Goal: Task Accomplishment & Management: Manage account settings

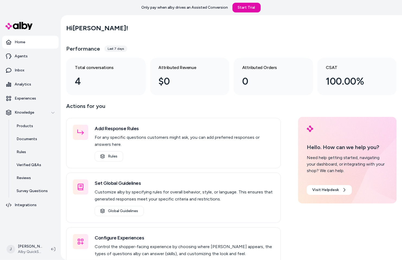
click at [33, 232] on nav "Home Agents Inbox Analytics Experiences Knowledge Products Documents Rules Veri…" at bounding box center [30, 137] width 56 height 202
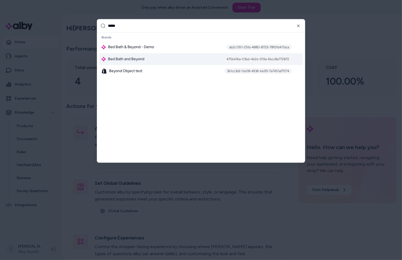
type input "*****"
click at [116, 57] on span "Bed Bath and Beyond" at bounding box center [126, 59] width 36 height 5
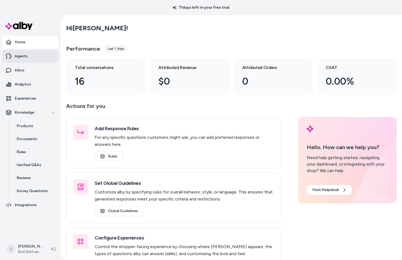
click at [32, 53] on link "Agents" at bounding box center [30, 56] width 56 height 13
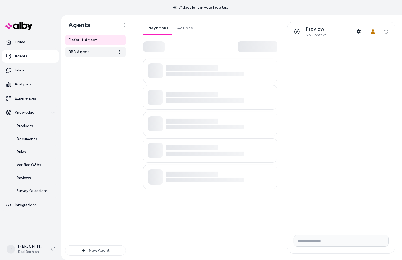
click at [92, 53] on link "BBB Agent" at bounding box center [95, 52] width 61 height 11
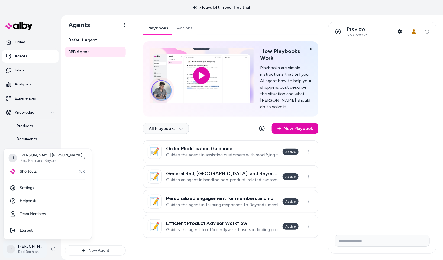
click at [35, 250] on html "71 days left in your free trial Home Agents Inbox Analytics Experiences Knowled…" at bounding box center [221, 130] width 443 height 260
click at [30, 188] on link "Settings" at bounding box center [48, 188] width 84 height 13
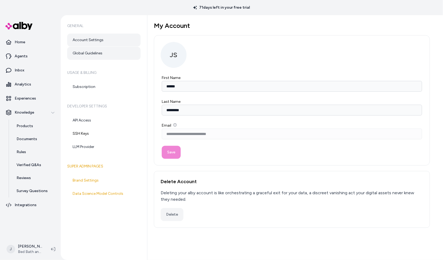
click at [92, 52] on link "Global Guidelines" at bounding box center [103, 53] width 73 height 13
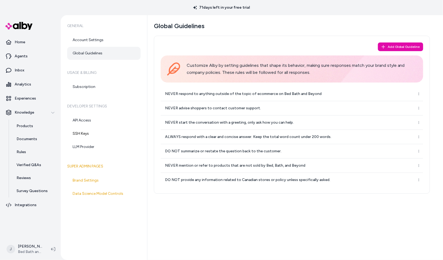
click at [84, 227] on div "General Account Settings Global Guidelines Usage & Billing Subscription Develop…" at bounding box center [104, 137] width 87 height 245
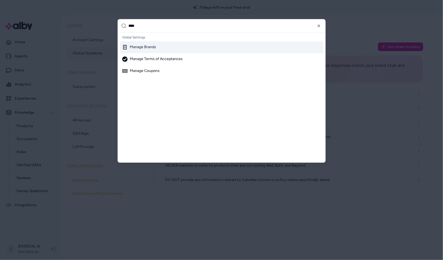
type input "****"
click at [142, 47] on div "Manage Brands" at bounding box center [139, 47] width 34 height 5
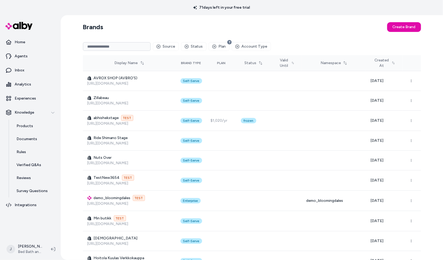
click at [101, 45] on input at bounding box center [117, 46] width 68 height 9
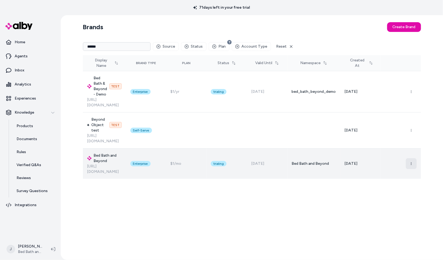
type input "******"
click at [401, 159] on button "button" at bounding box center [411, 164] width 11 height 11
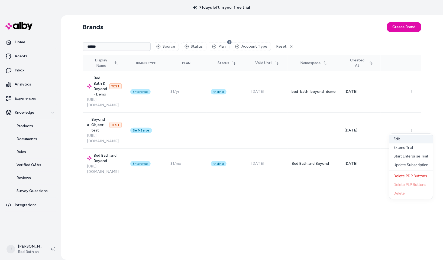
click at [401, 140] on button "Edit" at bounding box center [412, 139] width 44 height 9
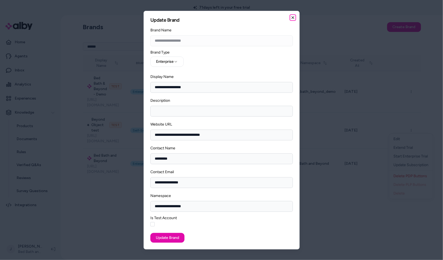
click at [294, 17] on icon "button" at bounding box center [293, 17] width 4 height 4
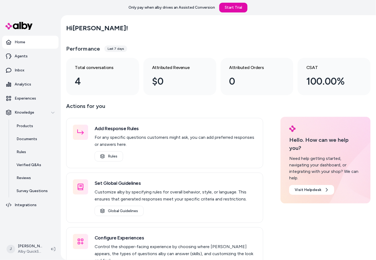
click at [64, 151] on main "Hi Jackie ! Performance Last 7 days Total conversations 4 Attributed Revenue $0…" at bounding box center [218, 152] width 315 height 275
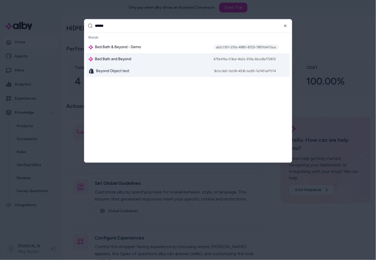
type input "******"
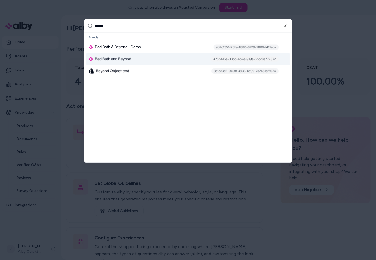
click at [114, 62] on span "Bed Bath and Beyond" at bounding box center [113, 59] width 36 height 5
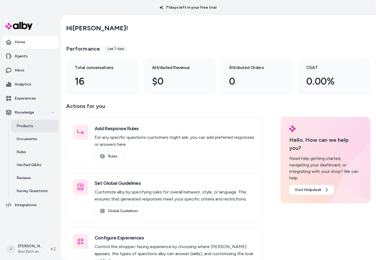
click at [32, 124] on link "Products" at bounding box center [34, 126] width 47 height 13
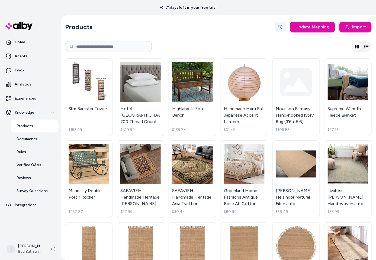
click at [284, 23] on button "button" at bounding box center [280, 27] width 11 height 11
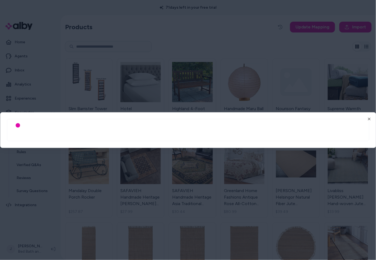
click at [22, 214] on div at bounding box center [188, 130] width 376 height 260
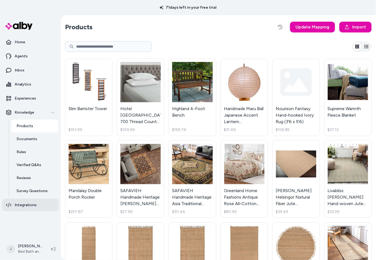
click at [24, 208] on p "Integrations" at bounding box center [26, 205] width 22 height 5
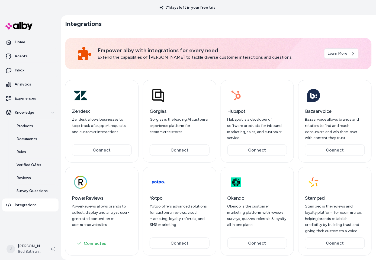
scroll to position [8, 0]
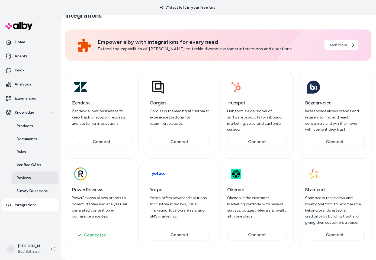
click at [29, 180] on p "Reviews" at bounding box center [24, 178] width 14 height 5
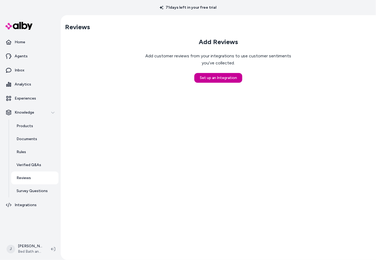
click at [218, 76] on button "Set up an Integration" at bounding box center [218, 78] width 48 height 10
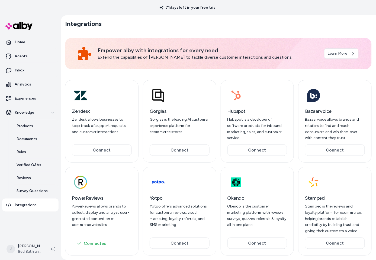
scroll to position [8, 0]
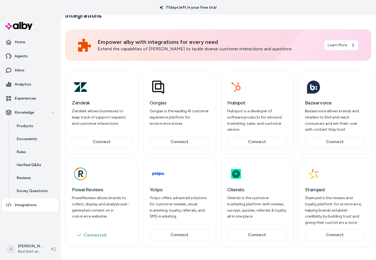
click at [113, 194] on div "PowerReviews PowerReviews allows brands to collect, display and analyze user-ge…" at bounding box center [102, 203] width 60 height 34
click at [109, 210] on p "PowerReviews allows brands to collect, display and analyze user-generated conte…" at bounding box center [102, 207] width 60 height 25
click at [28, 140] on p "Documents" at bounding box center [27, 139] width 21 height 5
